Goal: Information Seeking & Learning: Learn about a topic

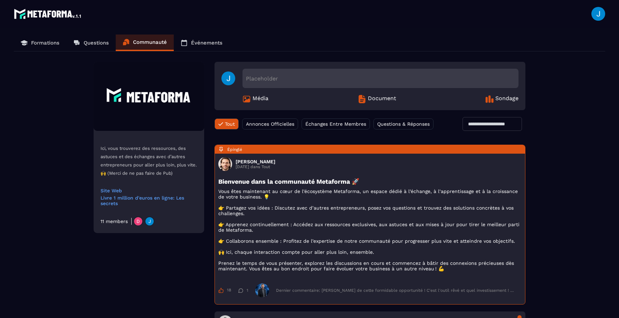
click at [50, 16] on img at bounding box center [48, 14] width 68 height 14
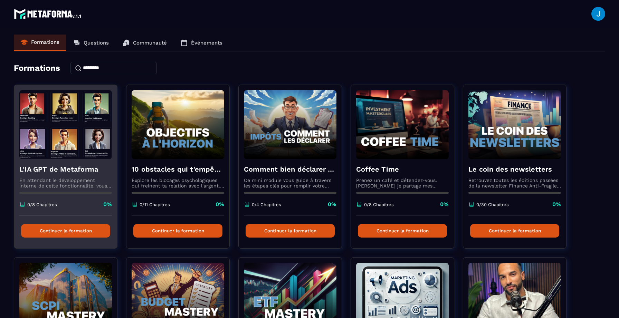
click at [71, 230] on button "Continuer la formation" at bounding box center [65, 230] width 89 height 13
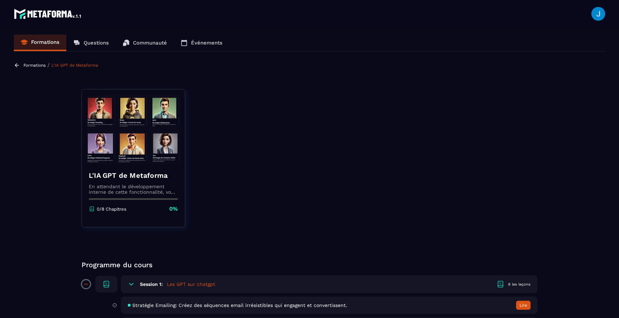
click at [84, 169] on div "L'IA GPT de Metaforma En attendant le développement interne de cette fonctionna…" at bounding box center [133, 192] width 103 height 56
click at [127, 161] on img at bounding box center [133, 129] width 93 height 69
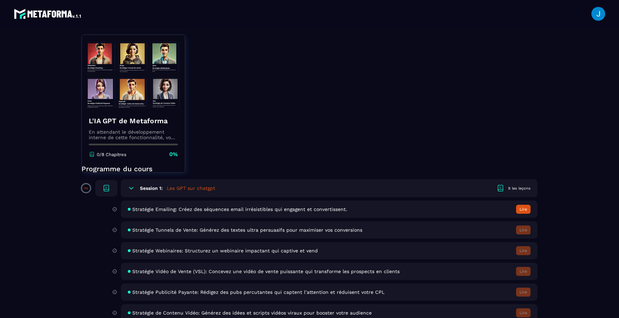
scroll to position [99, 0]
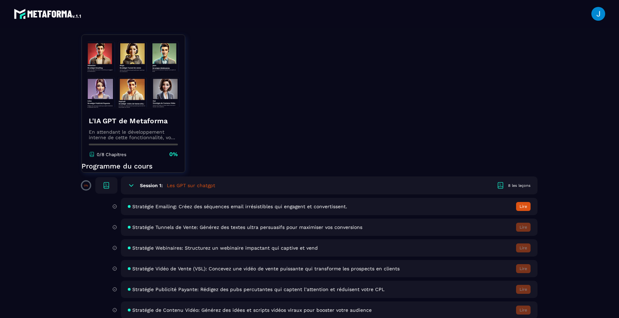
click at [529, 207] on button "Lire" at bounding box center [523, 206] width 14 height 9
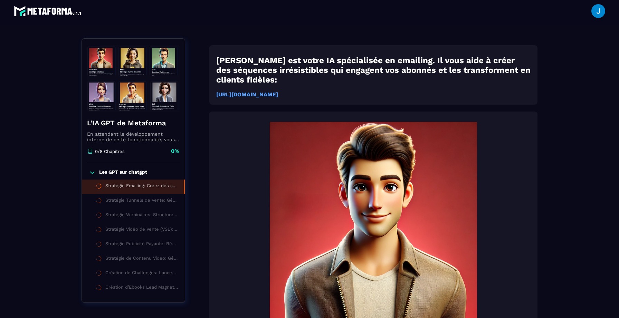
scroll to position [34, 0]
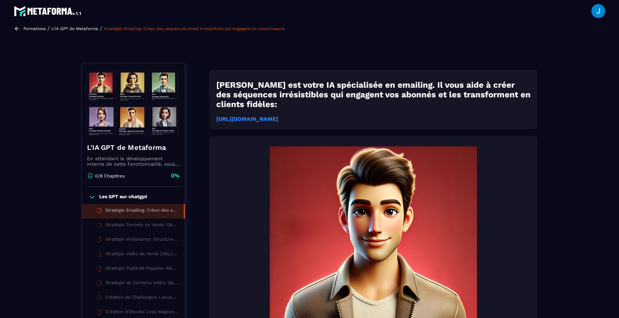
click at [278, 116] on strong "[URL][DOMAIN_NAME]" at bounding box center [247, 119] width 62 height 7
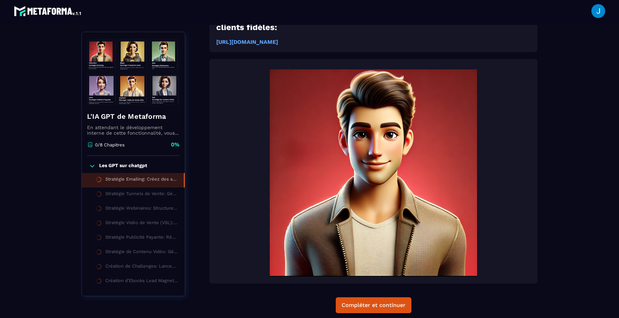
scroll to position [52, 0]
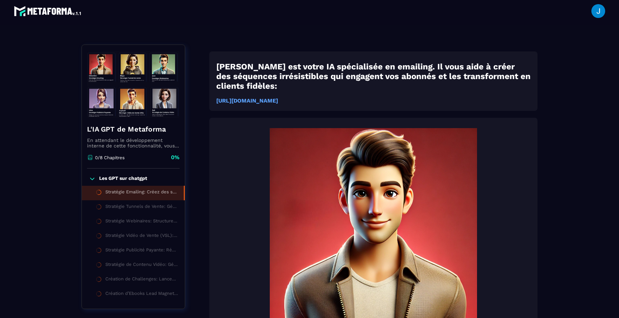
drag, startPoint x: 211, startPoint y: 92, endPoint x: 478, endPoint y: 97, distance: 267.2
click at [478, 118] on div "[PERSON_NAME] est votre IA spécialisée en emailing. Il vous aide à créer des sé…" at bounding box center [373, 230] width 328 height 224
copy strong "[URL][DOMAIN_NAME]"
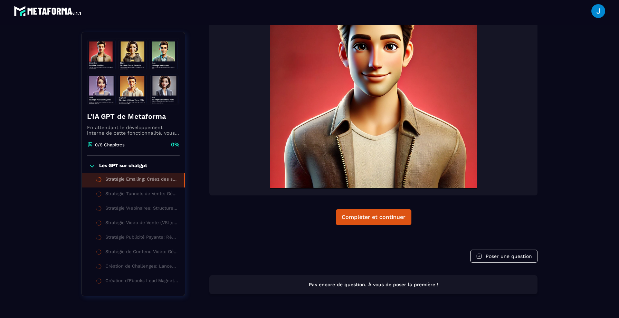
click at [133, 191] on div "Stratégie Tunnels de Vente: Générez des textes ultra persuasifs pour maximiser …" at bounding box center [141, 195] width 72 height 8
click at [387, 212] on button "Compléter et continuer" at bounding box center [374, 217] width 76 height 16
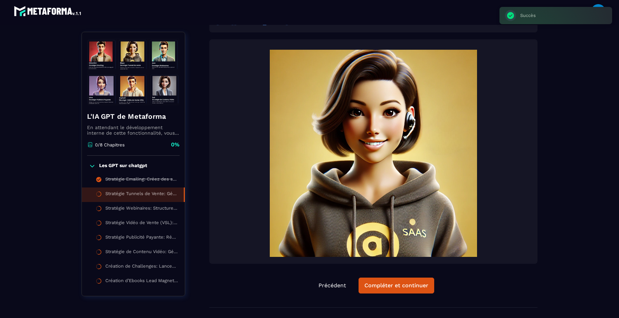
scroll to position [72, 0]
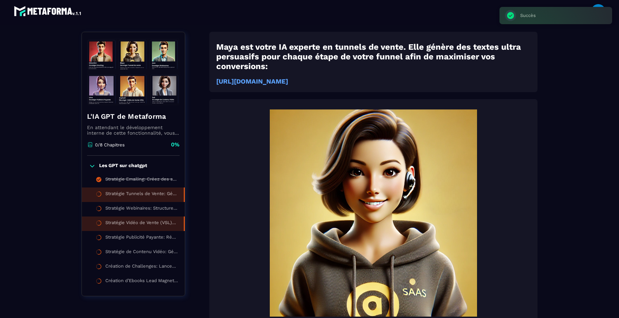
click at [133, 221] on div "Stratégie Vidéo de Vente (VSL): Concevez une vidéo de vente puissante qui trans…" at bounding box center [140, 224] width 71 height 8
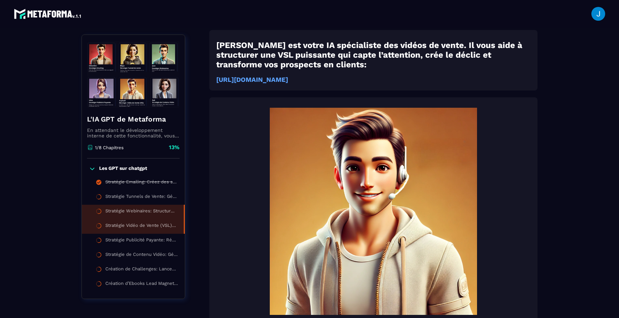
scroll to position [72, 0]
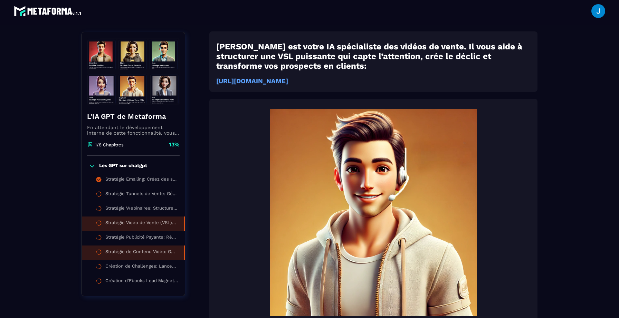
click at [153, 248] on li "Stratégie de Contenu Vidéo: Générez des idées et scripts vidéos viraux pour boo…" at bounding box center [133, 252] width 103 height 14
